Goal: Information Seeking & Learning: Learn about a topic

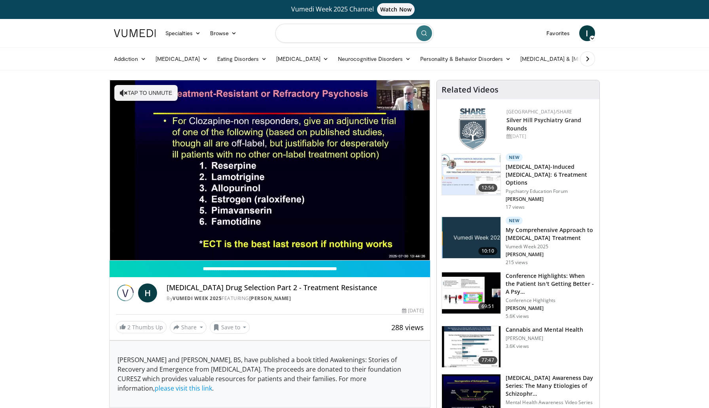
click at [339, 32] on input "Search topics, interventions" at bounding box center [354, 33] width 158 height 19
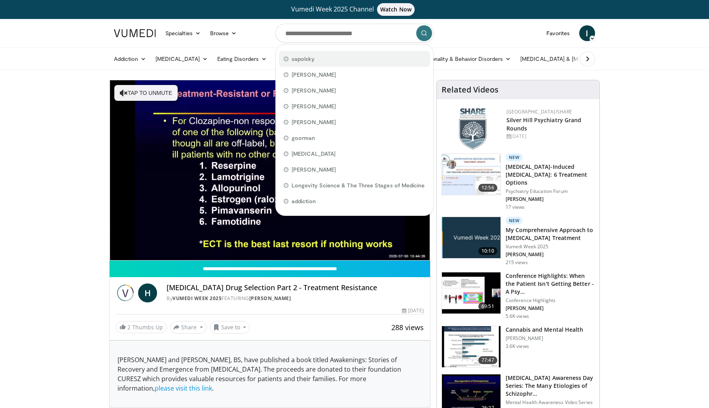
click at [329, 54] on div "sapolsky" at bounding box center [354, 59] width 151 height 16
type input "********"
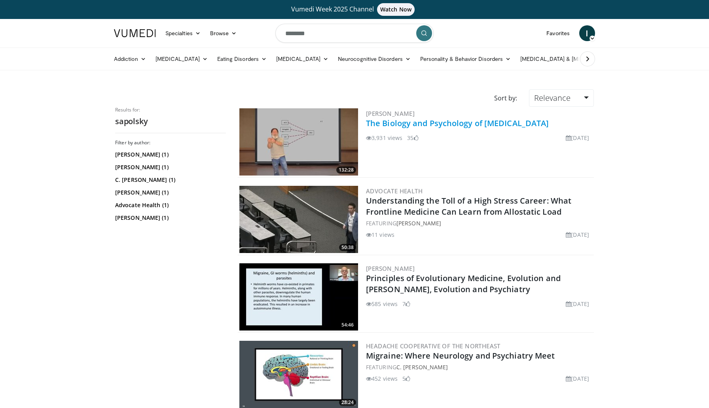
click at [405, 127] on link "The Biology and Psychology of Depression" at bounding box center [457, 123] width 183 height 11
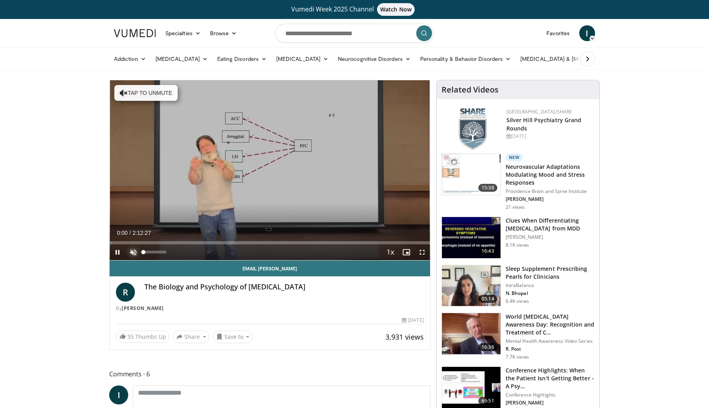
click at [133, 249] on span "Video Player" at bounding box center [133, 252] width 16 height 16
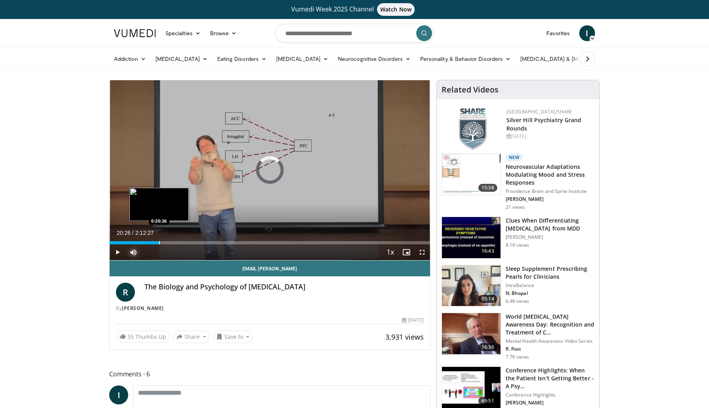
click at [159, 243] on div "Progress Bar" at bounding box center [159, 242] width 1 height 3
